Goal: Task Accomplishment & Management: Manage account settings

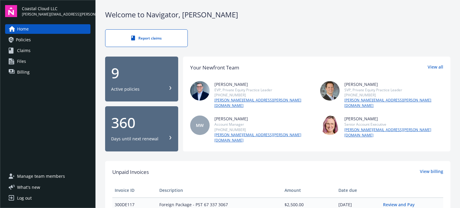
click at [160, 71] on div "9" at bounding box center [141, 73] width 61 height 14
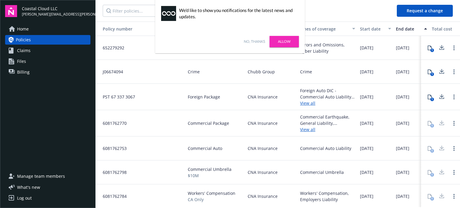
click at [255, 43] on link "No, thanks" at bounding box center [254, 41] width 21 height 5
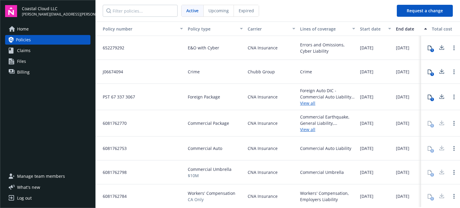
click at [26, 199] on div "Log out" at bounding box center [24, 198] width 15 height 10
